Goal: Task Accomplishment & Management: Use online tool/utility

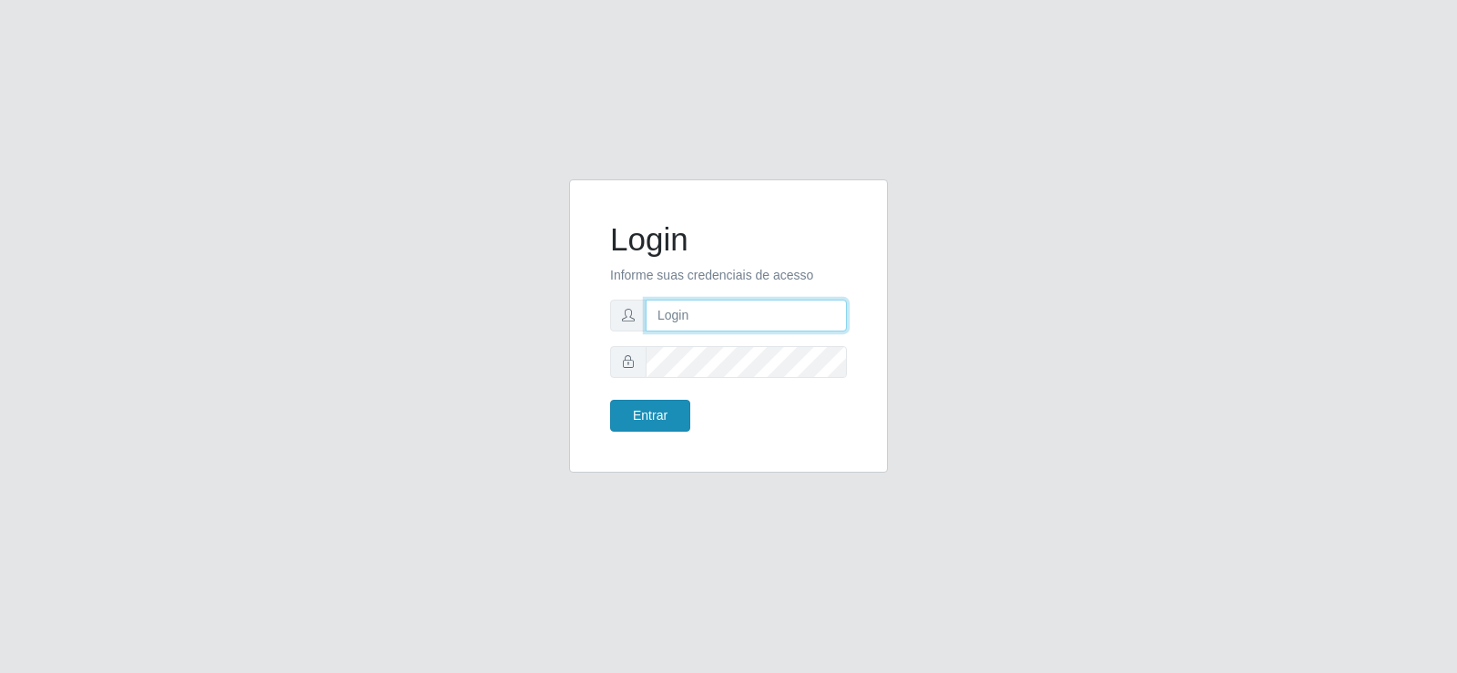
type input "[EMAIL_ADDRESS][DOMAIN_NAME]"
click at [639, 416] on button "Entrar" at bounding box center [650, 416] width 80 height 32
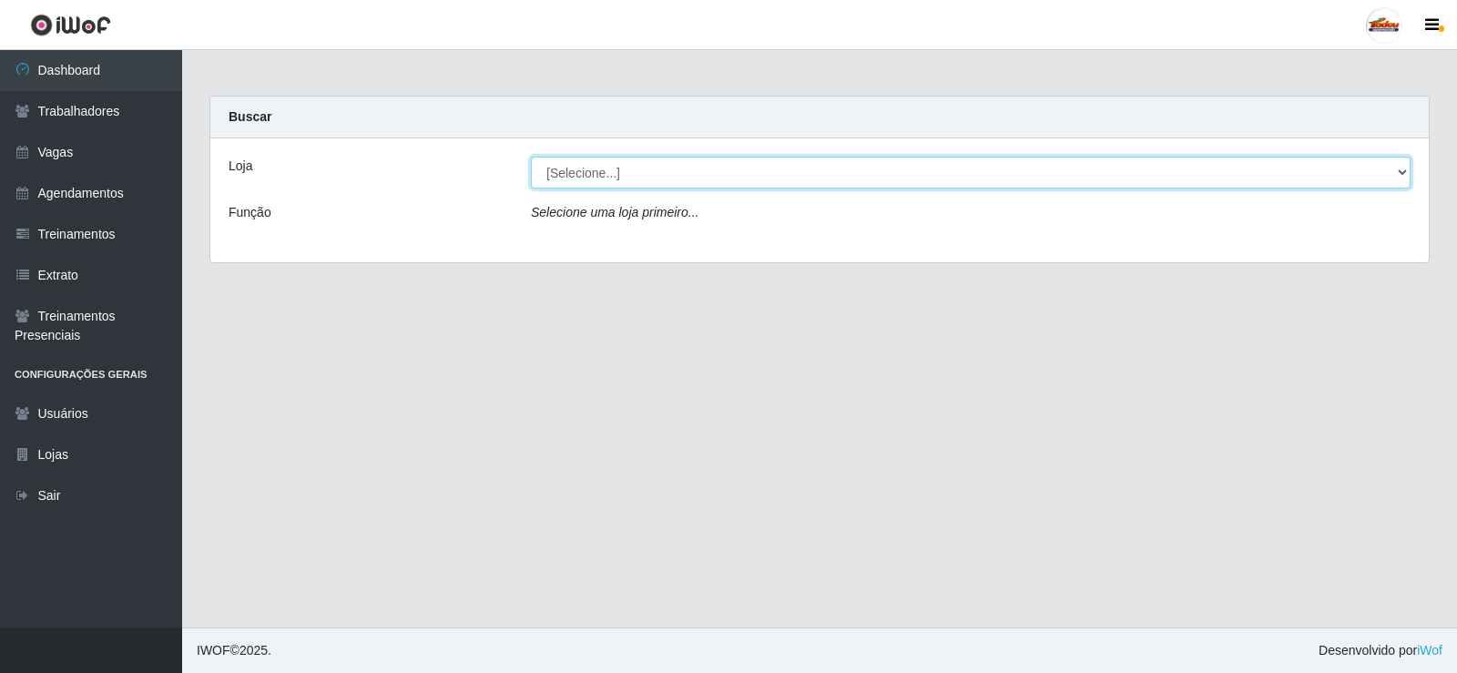
click at [718, 178] on select "[Selecione...] Supermercado Tadeu - [GEOGRAPHIC_DATA]" at bounding box center [971, 173] width 880 height 32
select select "195"
click at [531, 157] on select "[Selecione...] Supermercado Tadeu - [GEOGRAPHIC_DATA]" at bounding box center [971, 173] width 880 height 32
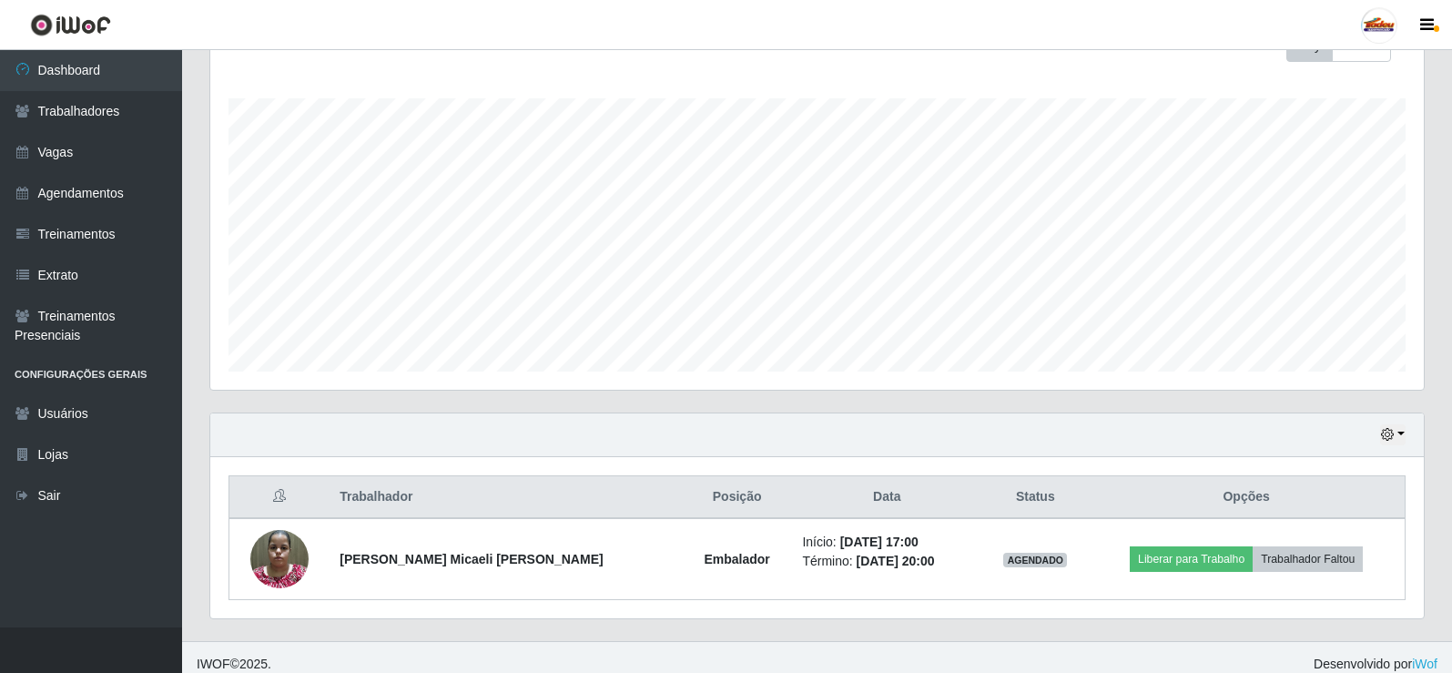
scroll to position [293, 0]
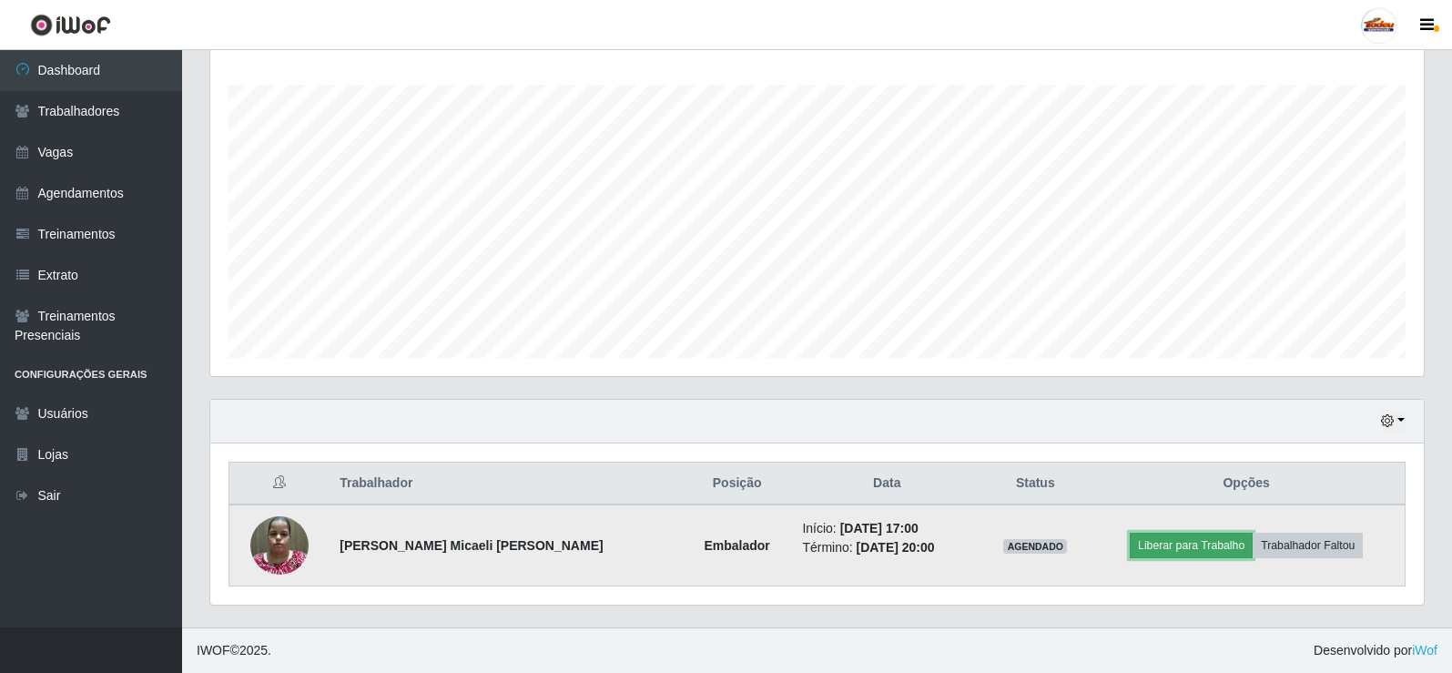
click at [1169, 549] on button "Liberar para Trabalho" at bounding box center [1191, 545] width 123 height 25
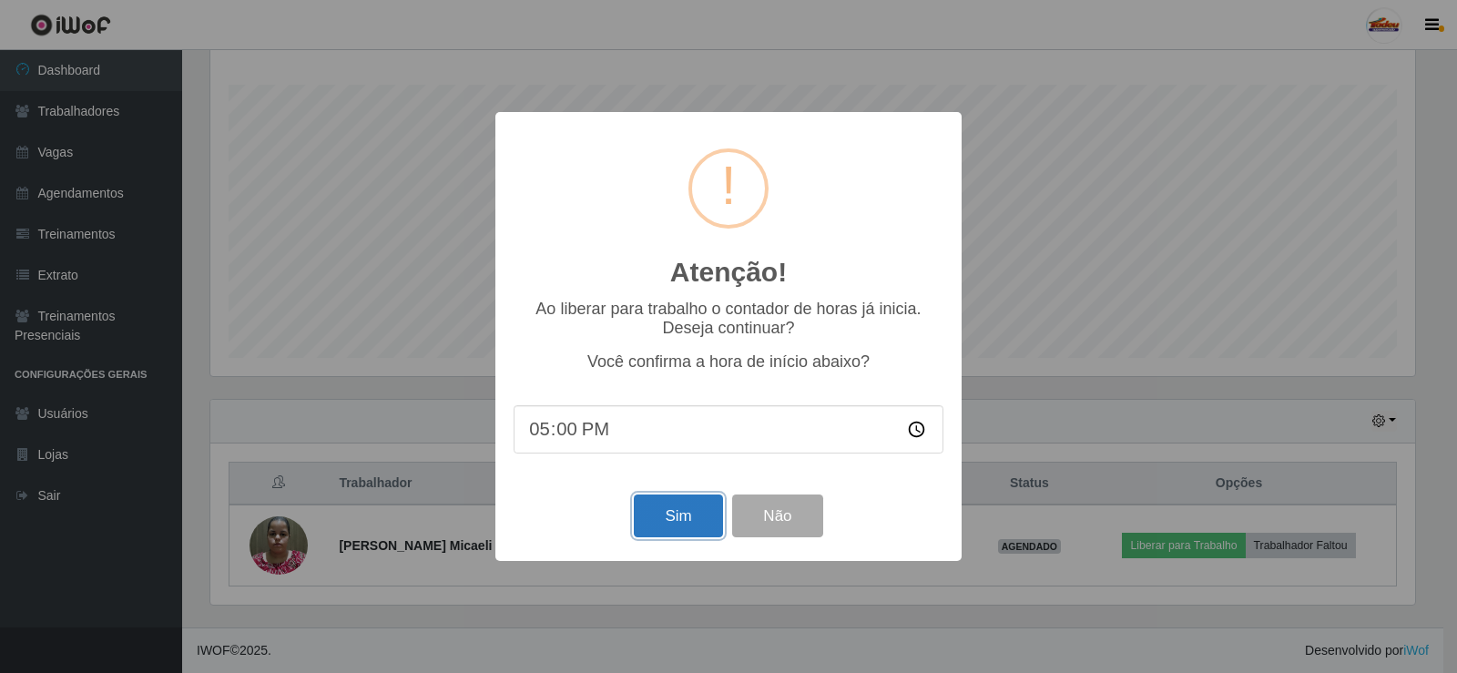
click at [655, 526] on button "Sim" at bounding box center [678, 515] width 88 height 43
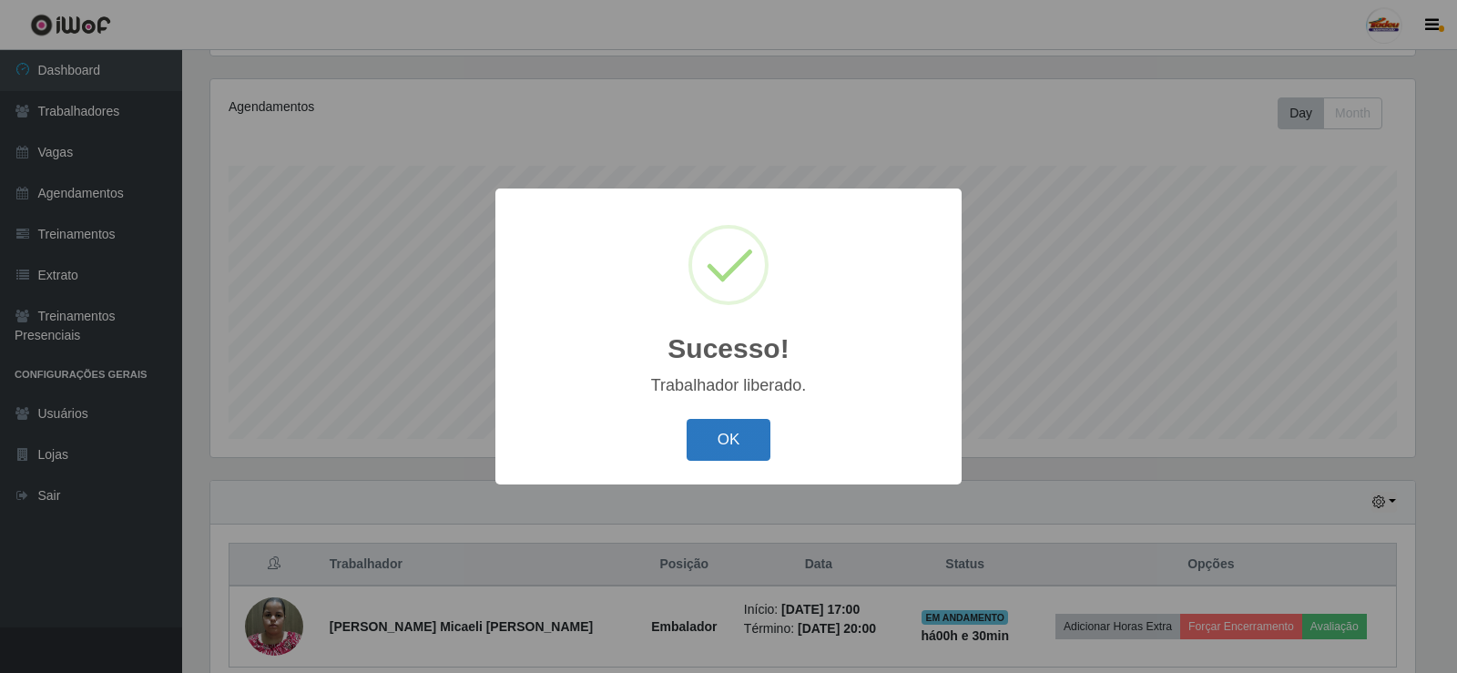
click at [721, 436] on button "OK" at bounding box center [729, 440] width 85 height 43
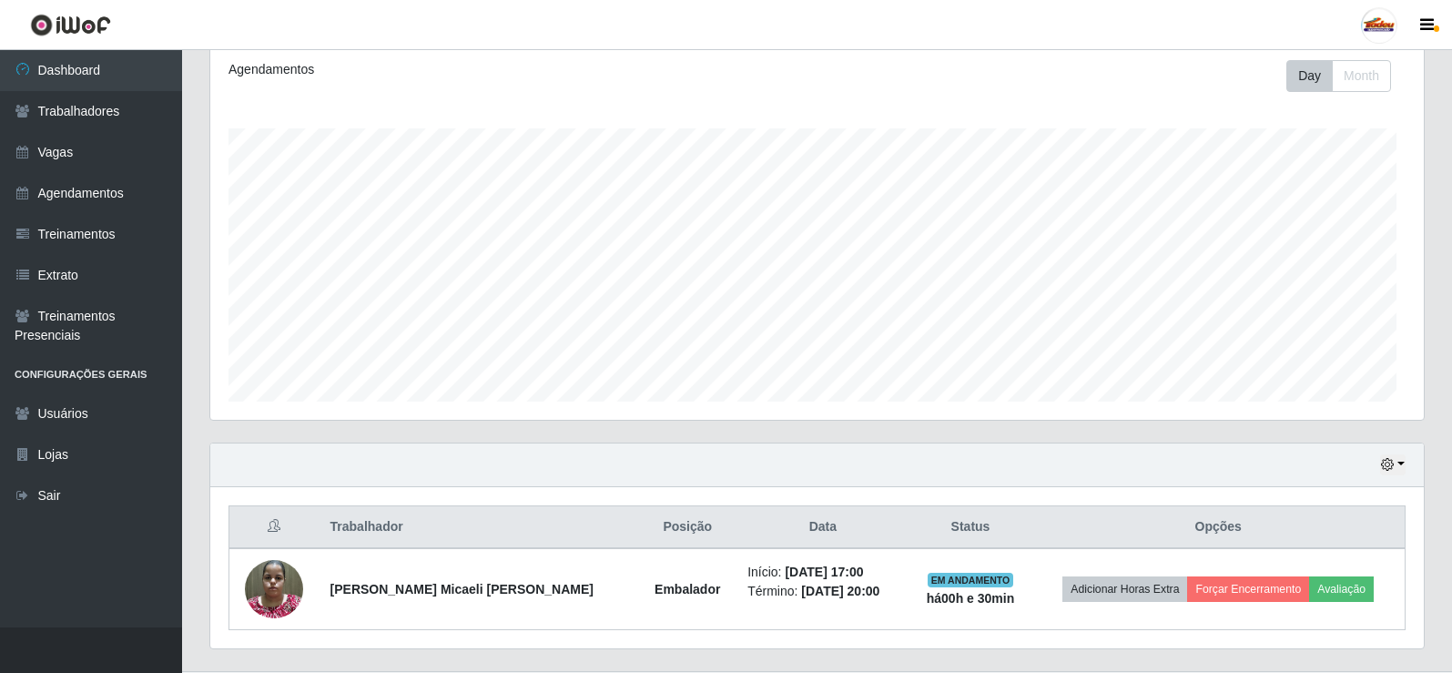
scroll to position [293, 0]
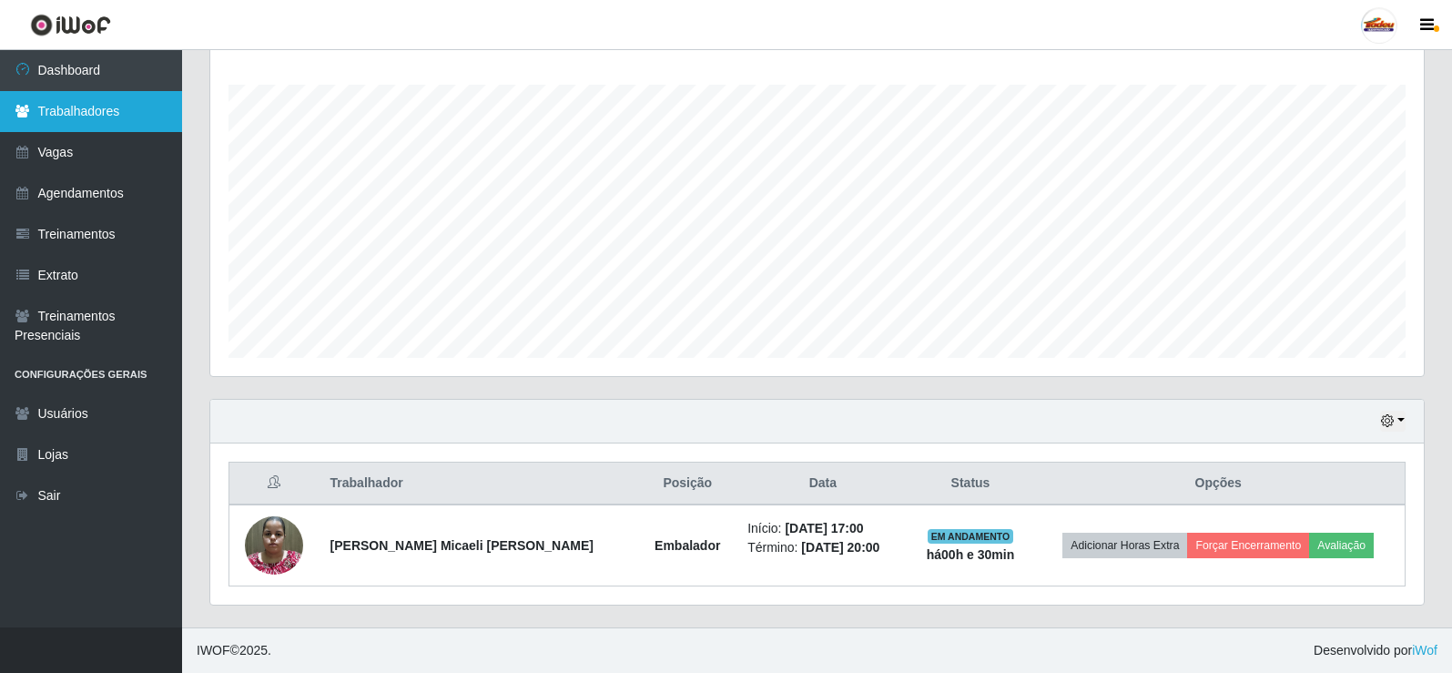
click at [27, 109] on icon at bounding box center [23, 111] width 16 height 13
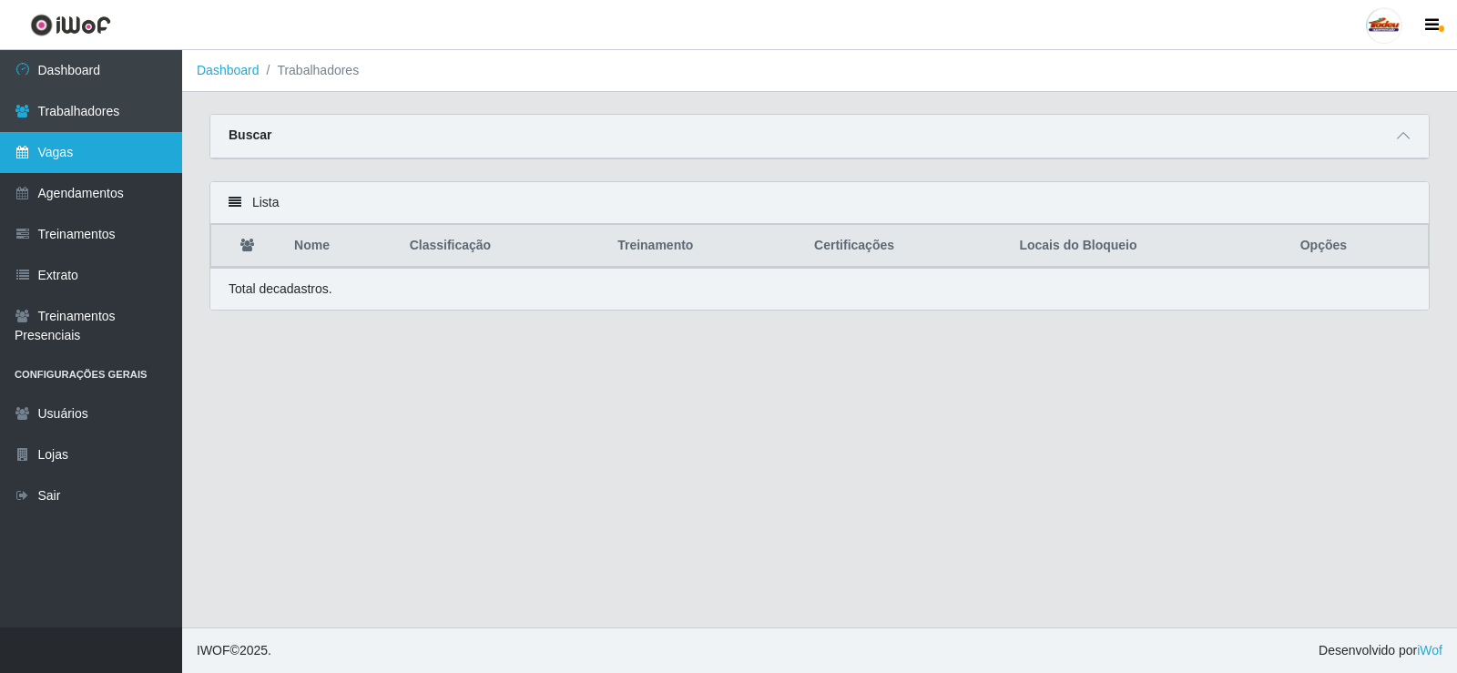
click at [101, 149] on link "Vagas" at bounding box center [91, 152] width 182 height 41
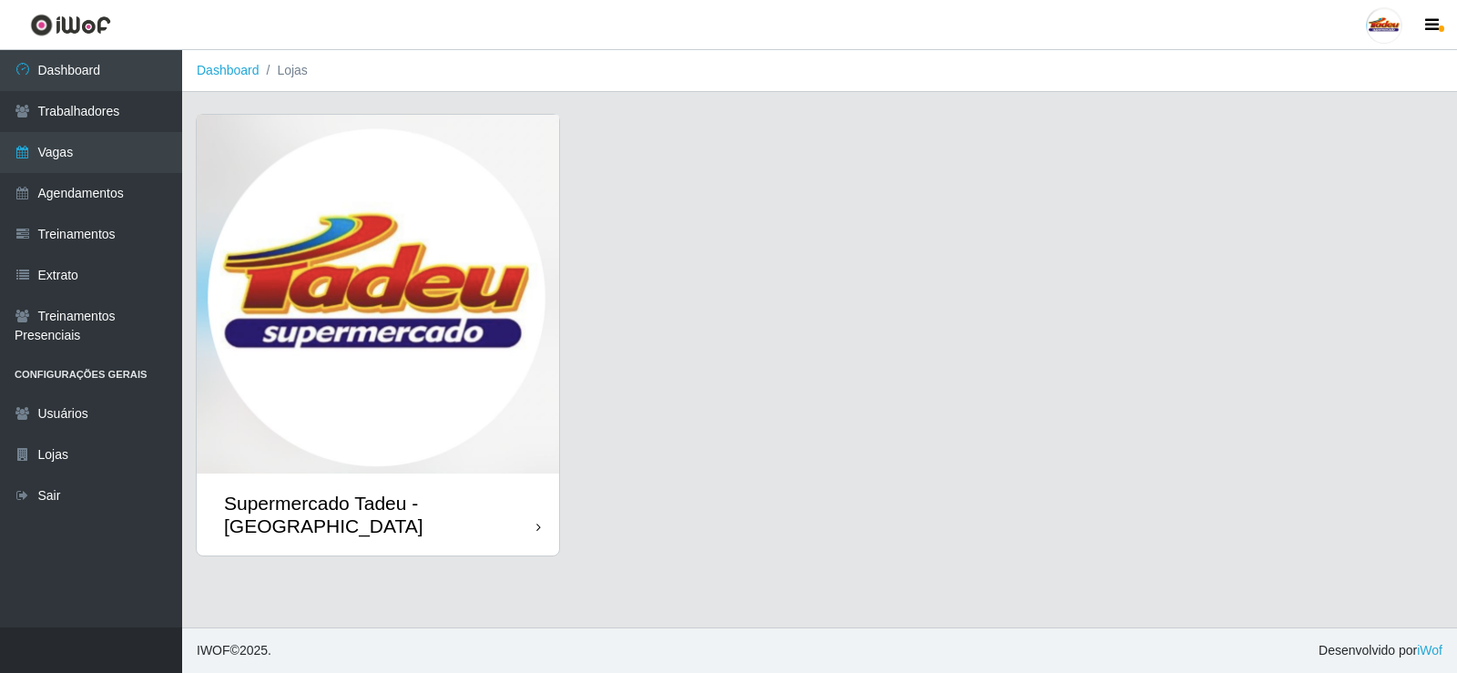
click at [344, 283] on img at bounding box center [378, 294] width 362 height 359
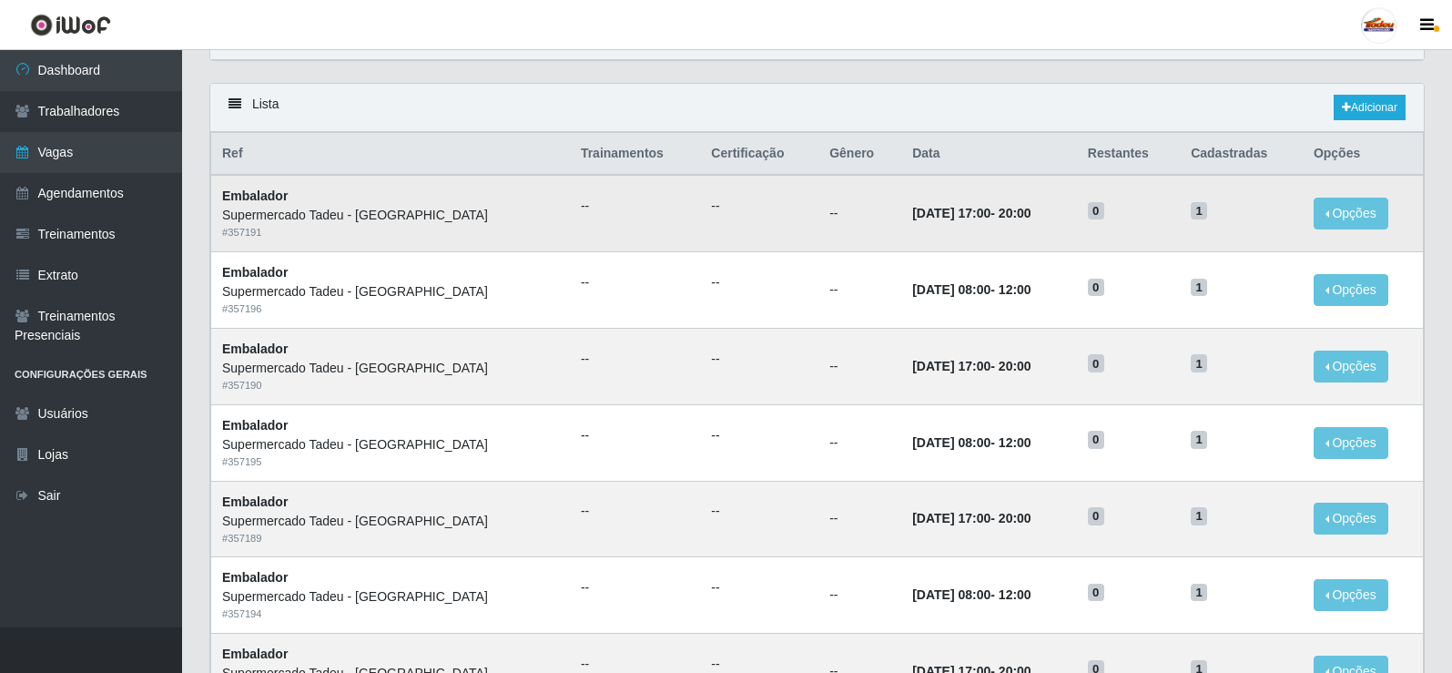
scroll to position [91, 0]
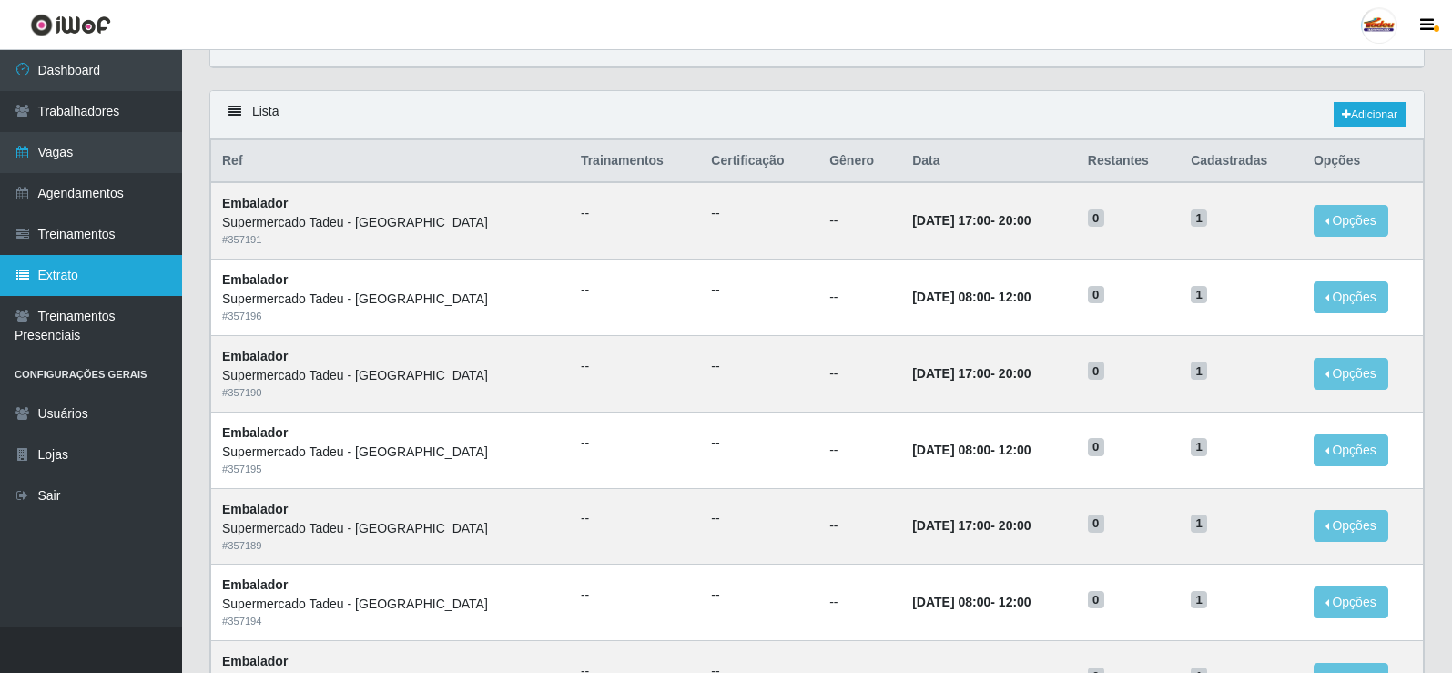
click at [132, 282] on link "Extrato" at bounding box center [91, 275] width 182 height 41
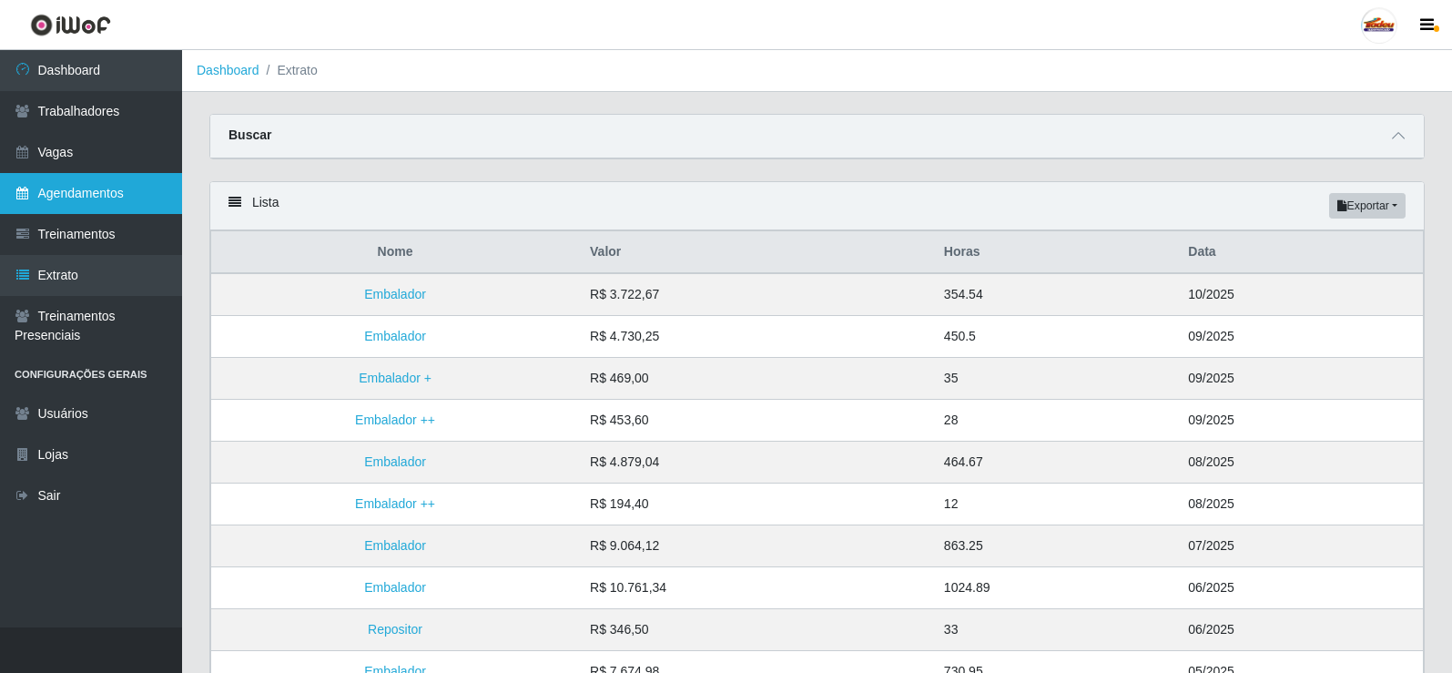
click at [112, 203] on link "Agendamentos" at bounding box center [91, 193] width 182 height 41
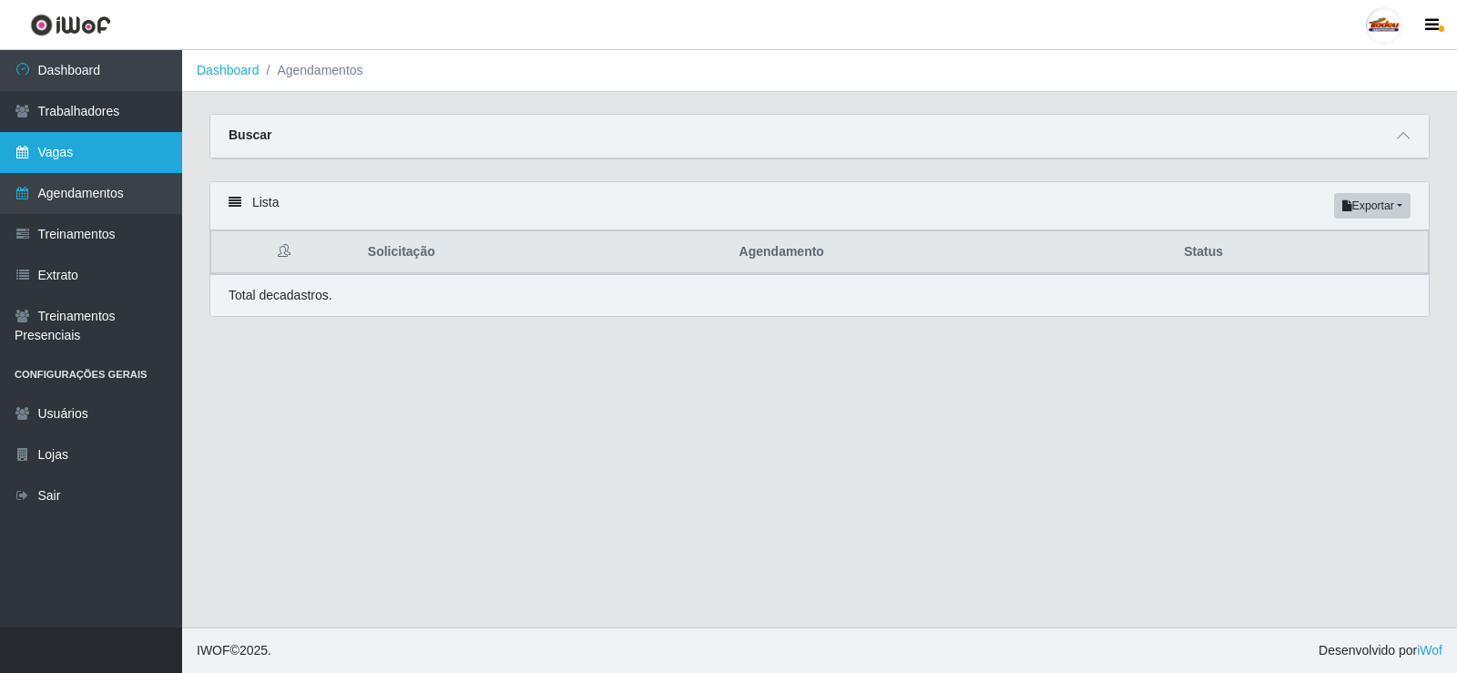
click at [94, 147] on link "Vagas" at bounding box center [91, 152] width 182 height 41
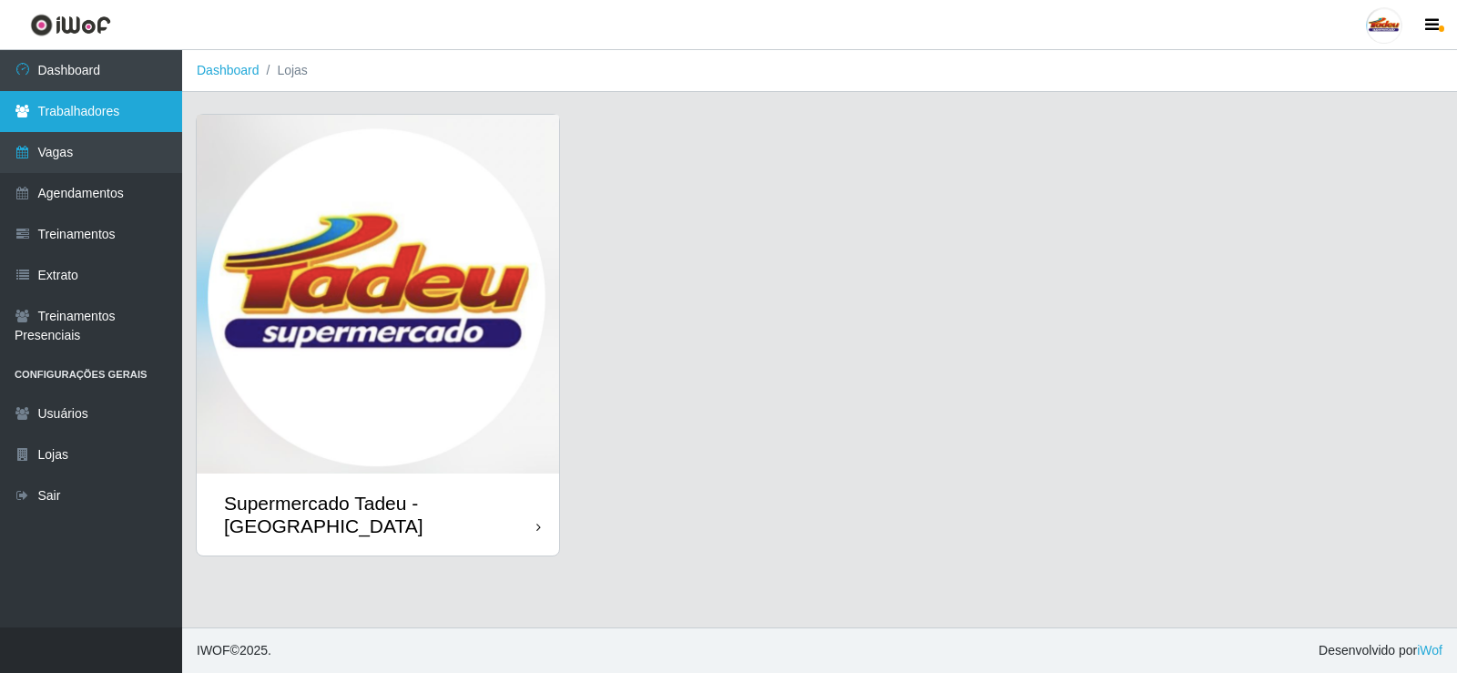
click at [96, 108] on link "Trabalhadores" at bounding box center [91, 111] width 182 height 41
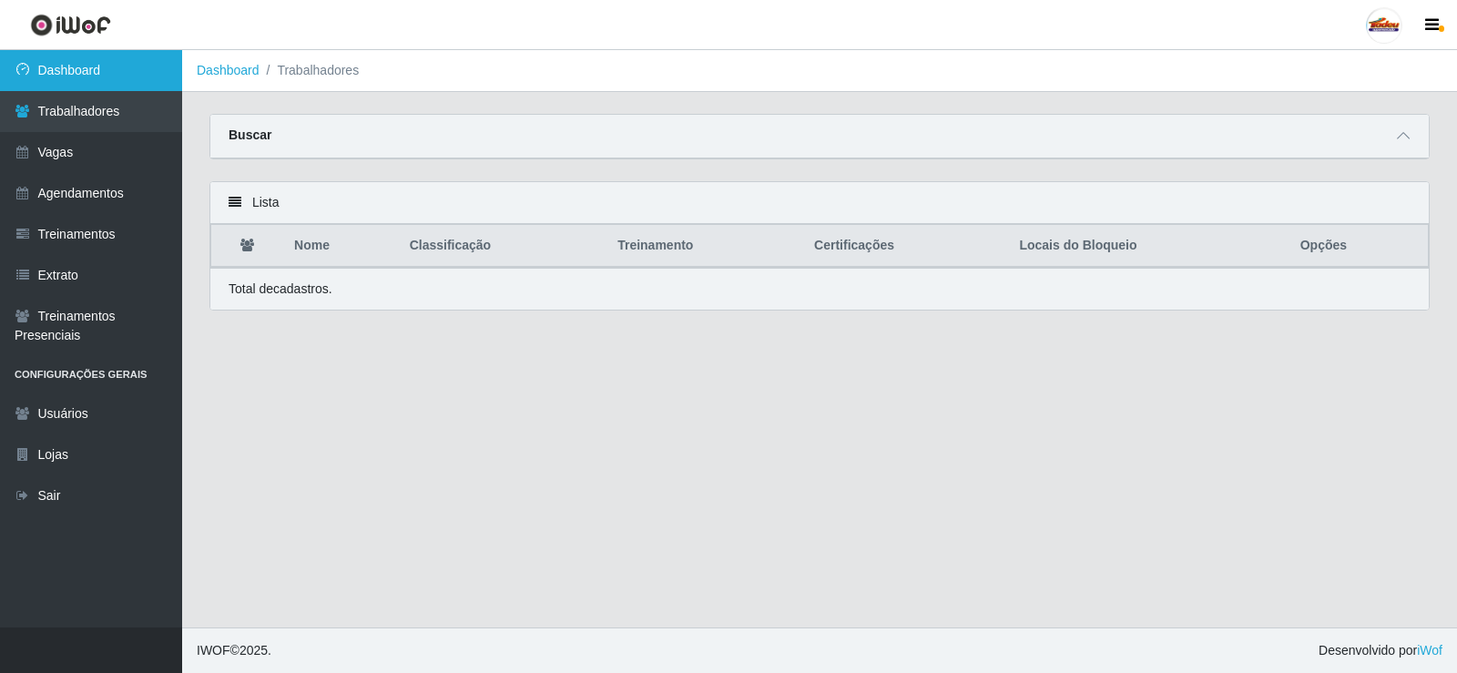
click at [101, 74] on link "Dashboard" at bounding box center [91, 70] width 182 height 41
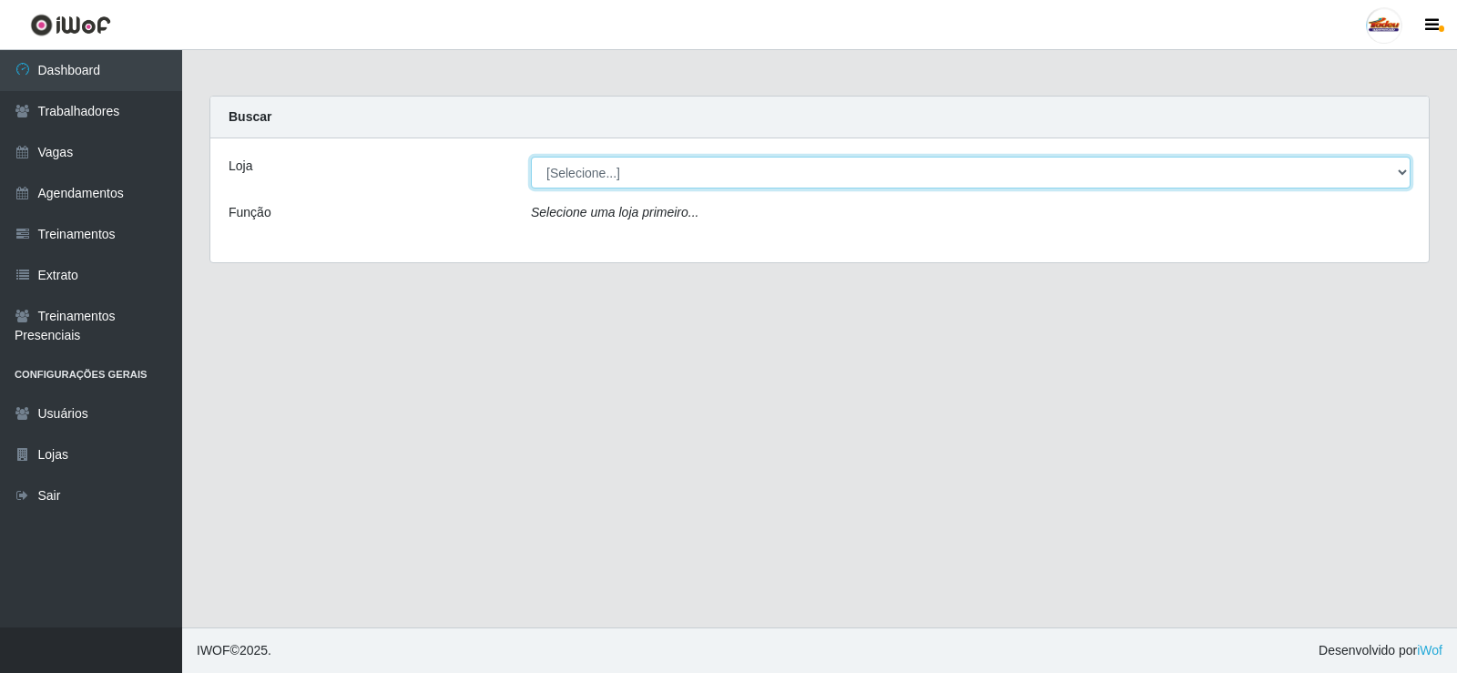
drag, startPoint x: 725, startPoint y: 159, endPoint x: 749, endPoint y: 186, distance: 36.1
click at [725, 159] on select "[Selecione...] Supermercado Tadeu - [GEOGRAPHIC_DATA]" at bounding box center [971, 173] width 880 height 32
select select "195"
click at [531, 157] on select "[Selecione...] Supermercado Tadeu - [GEOGRAPHIC_DATA]" at bounding box center [971, 173] width 880 height 32
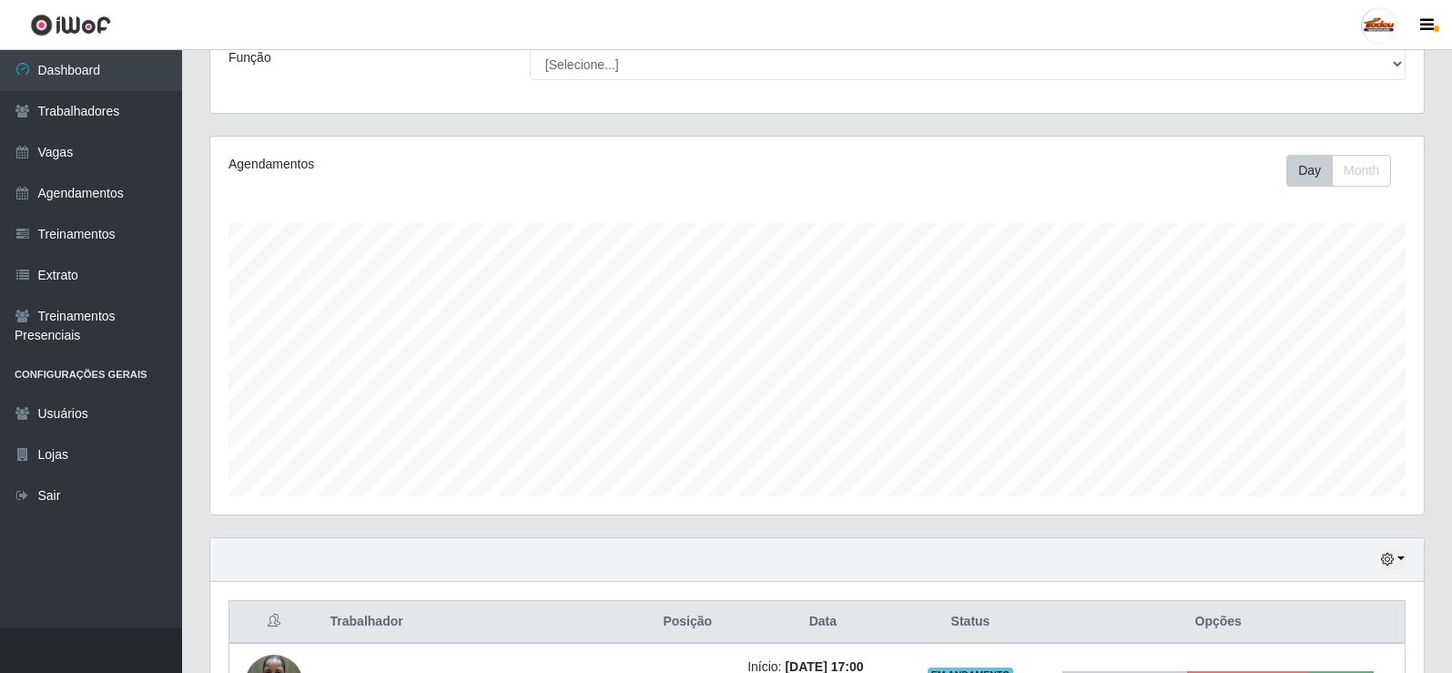
scroll to position [293, 0]
